Goal: Transaction & Acquisition: Book appointment/travel/reservation

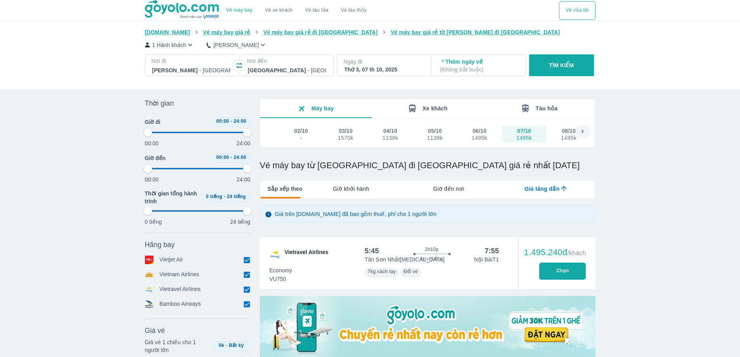
type input "97.9166666666667"
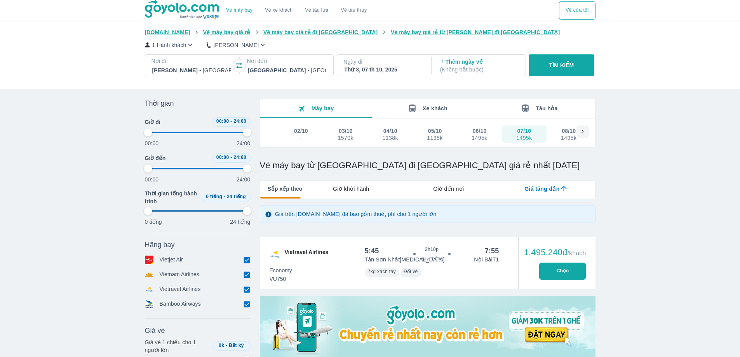
type input "97.9166666666667"
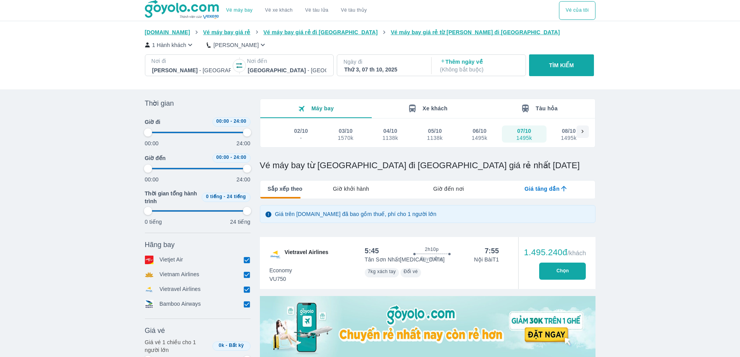
type input "97.9166666666667"
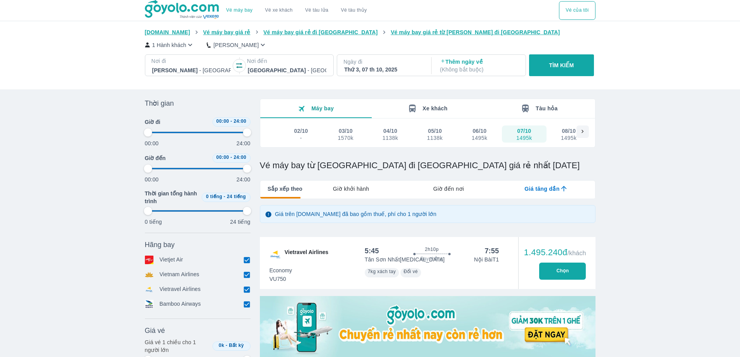
type input "97.9166666666667"
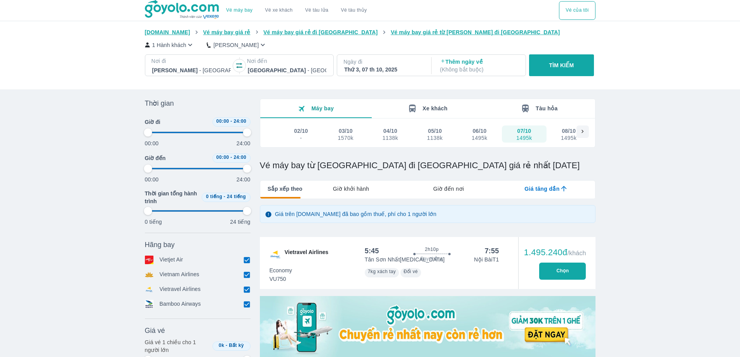
type input "97.9166666666667"
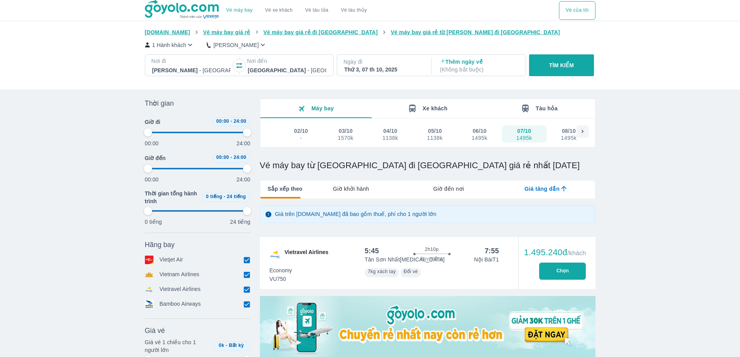
type input "97.9166666666667"
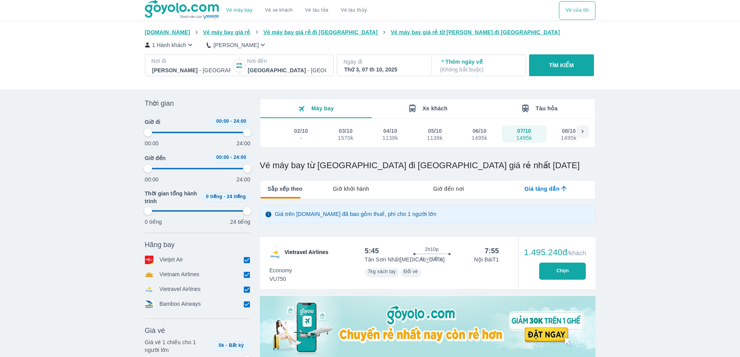
type input "97.9166666666667"
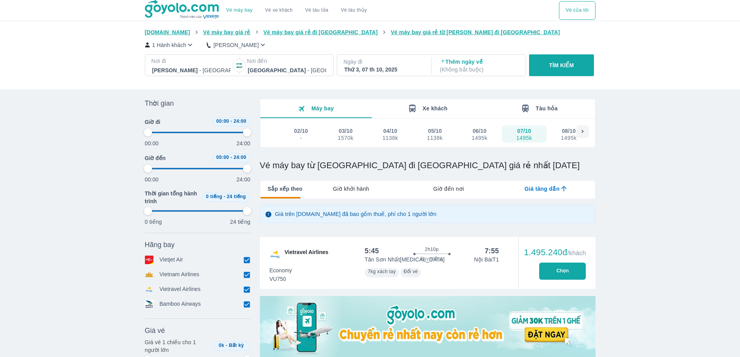
type input "97.9166666666667"
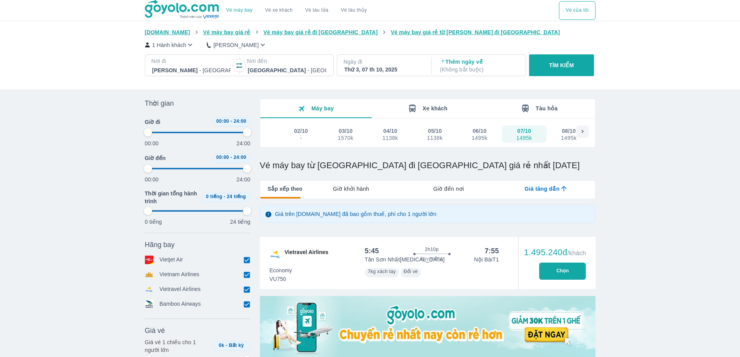
type input "97.9166666666667"
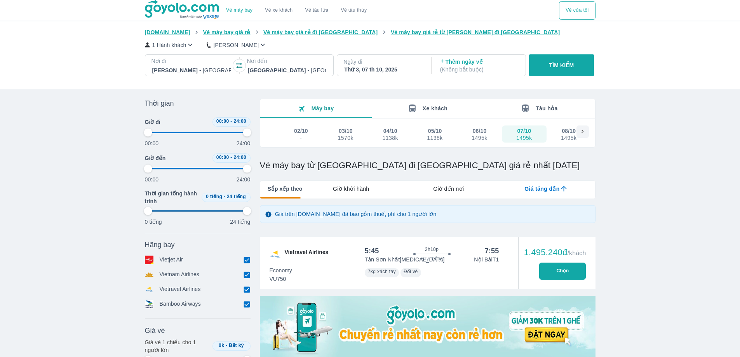
type input "97.9166666666667"
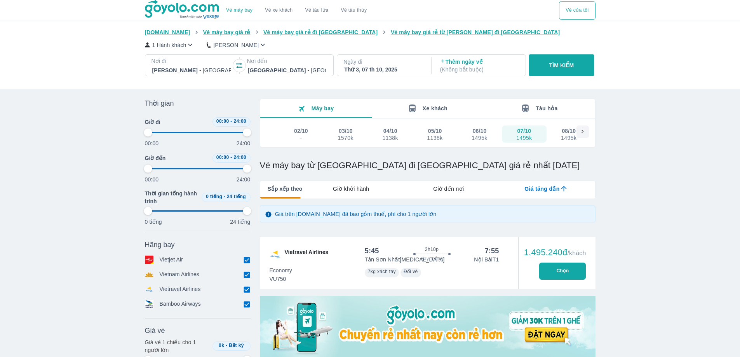
type input "97.9166666666667"
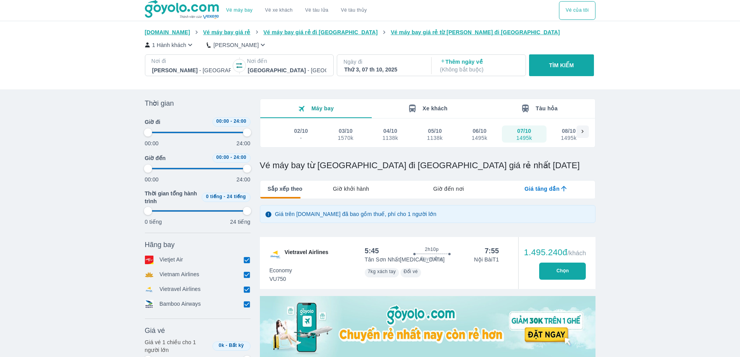
type input "97.9166666666667"
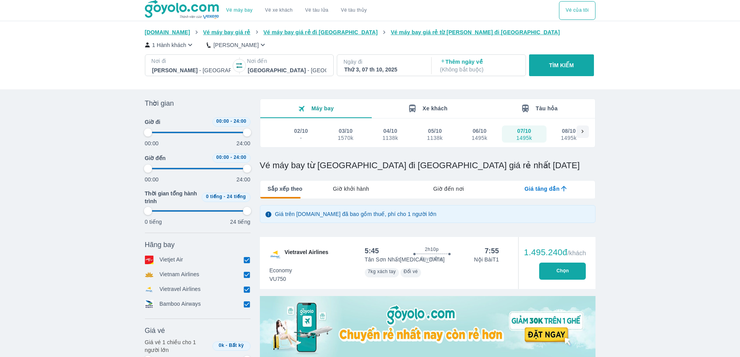
type input "97.9166666666667"
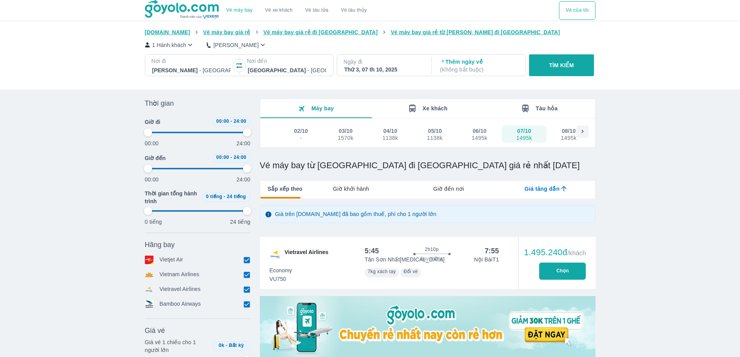
type input "97.9166666666667"
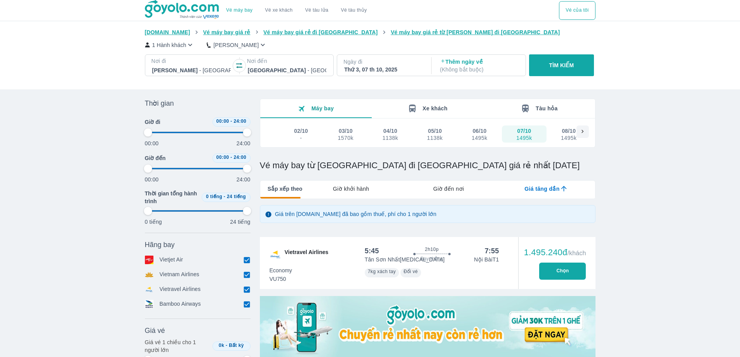
type input "97.9166666666667"
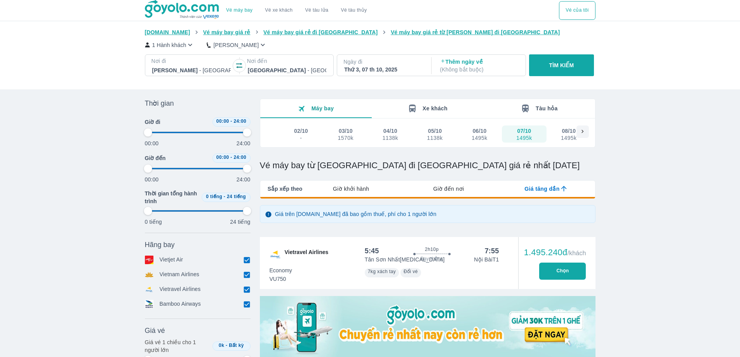
type input "97.9166666666667"
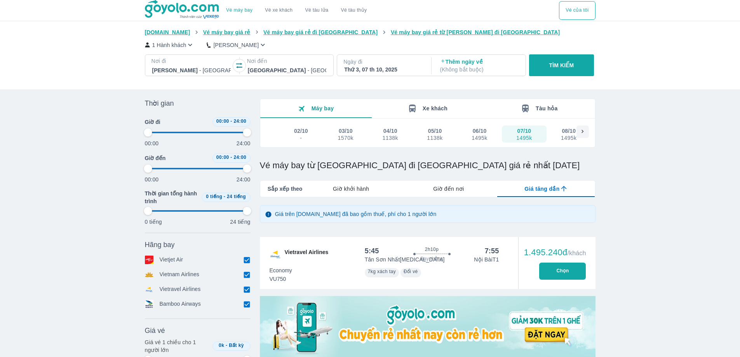
type input "97.9166666666667"
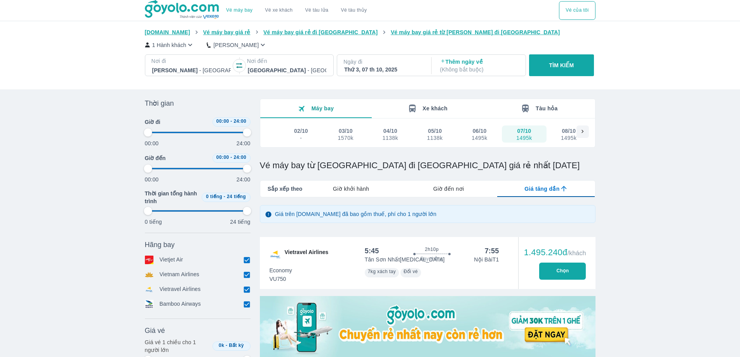
type input "97.9166666666667"
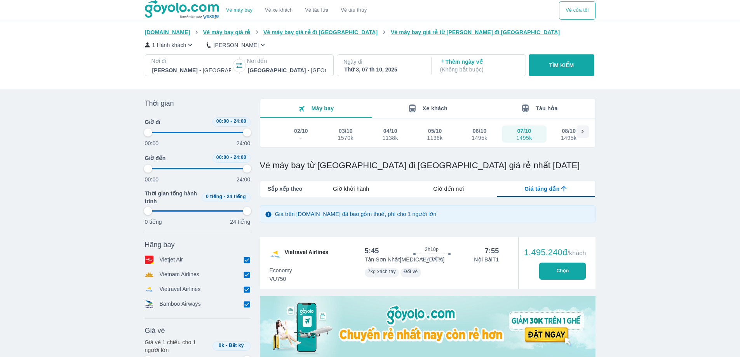
type input "97.9166666666667"
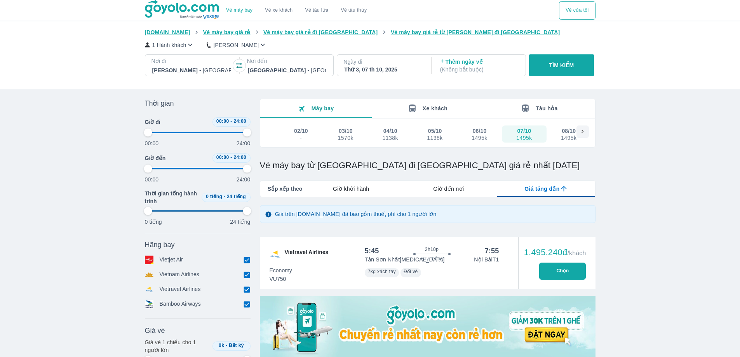
type input "97.9166666666667"
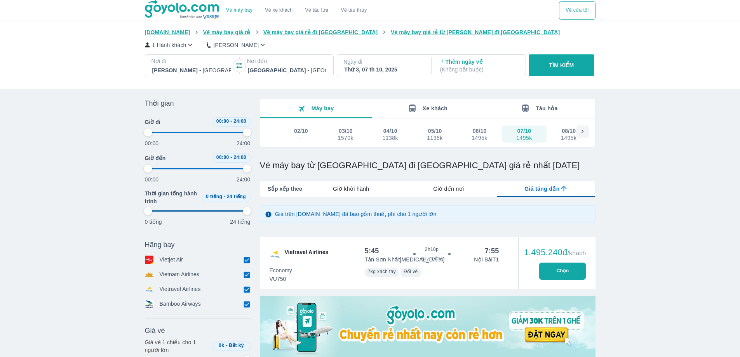
type input "97.9166666666667"
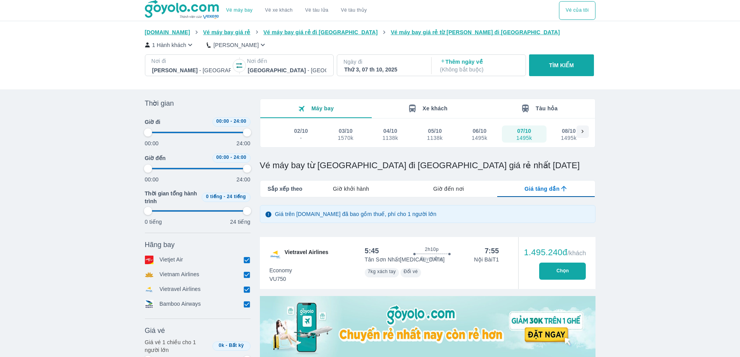
type input "97.9166666666667"
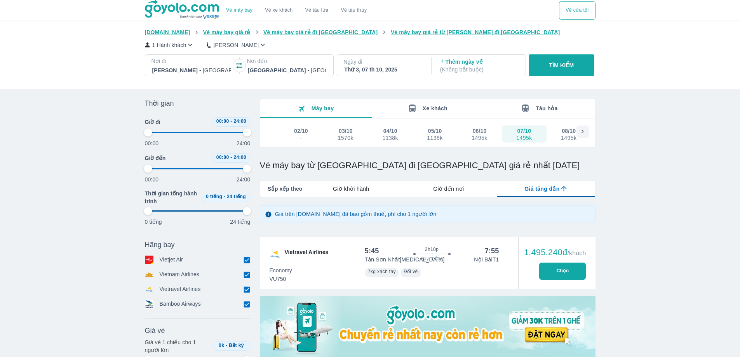
type input "97.9166666666667"
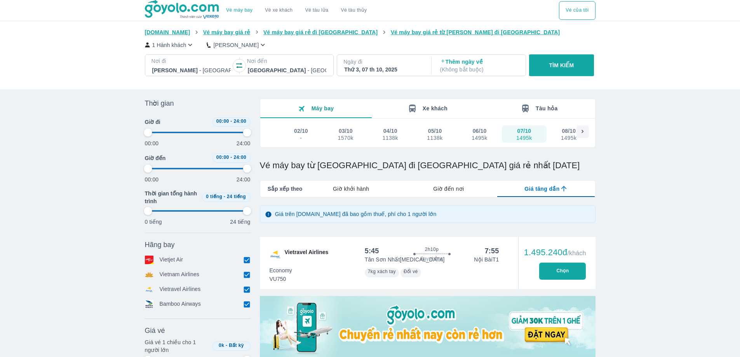
type input "97.9166666666667"
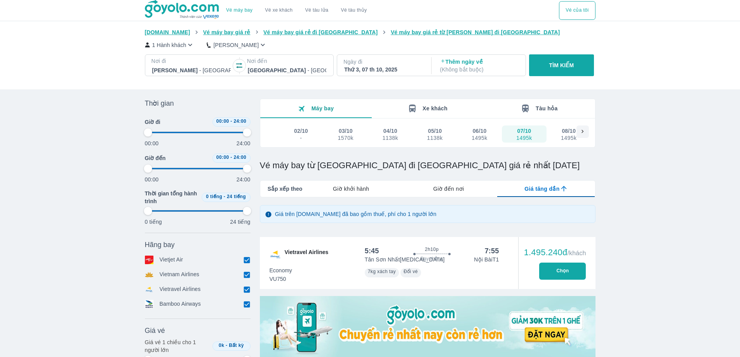
type input "97.9166666666667"
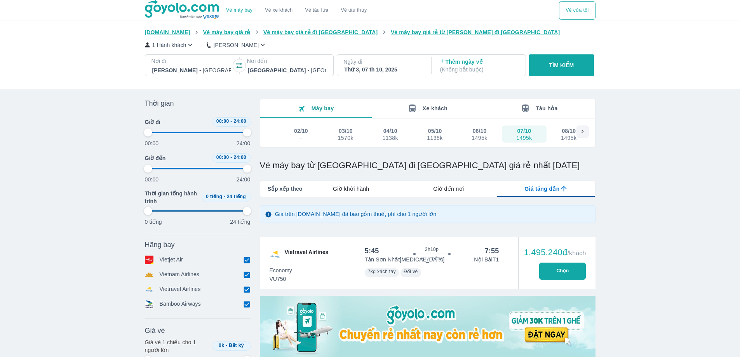
type input "97.9166666666667"
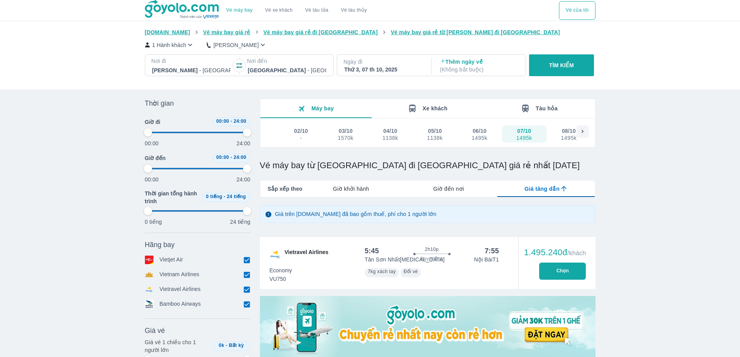
type input "97.9166666666667"
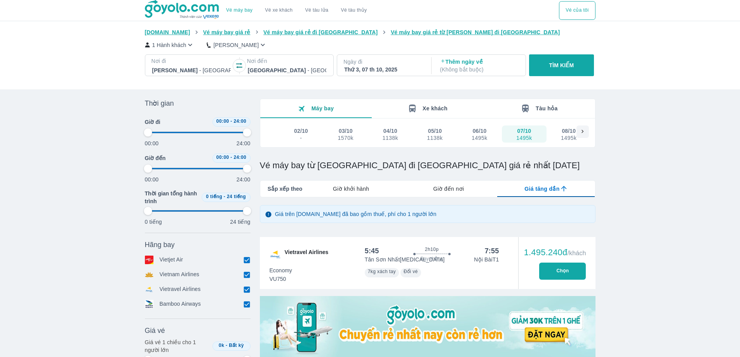
type input "97.9166666666667"
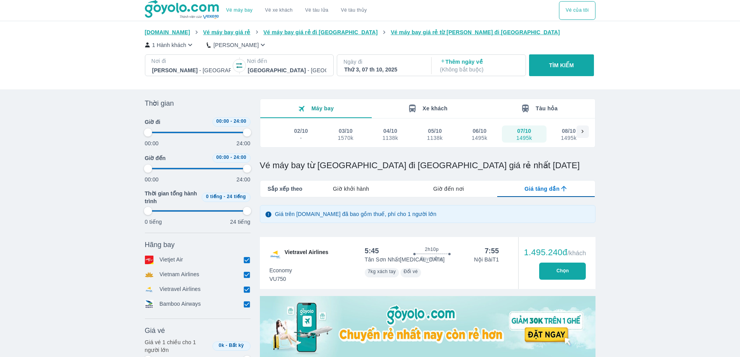
type input "97.9166666666667"
